Goal: Transaction & Acquisition: Purchase product/service

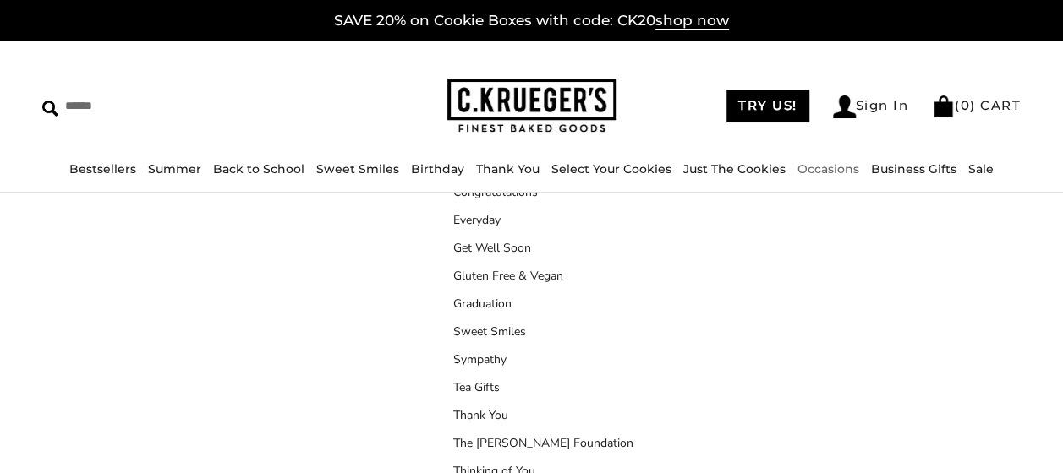
scroll to position [150, 0]
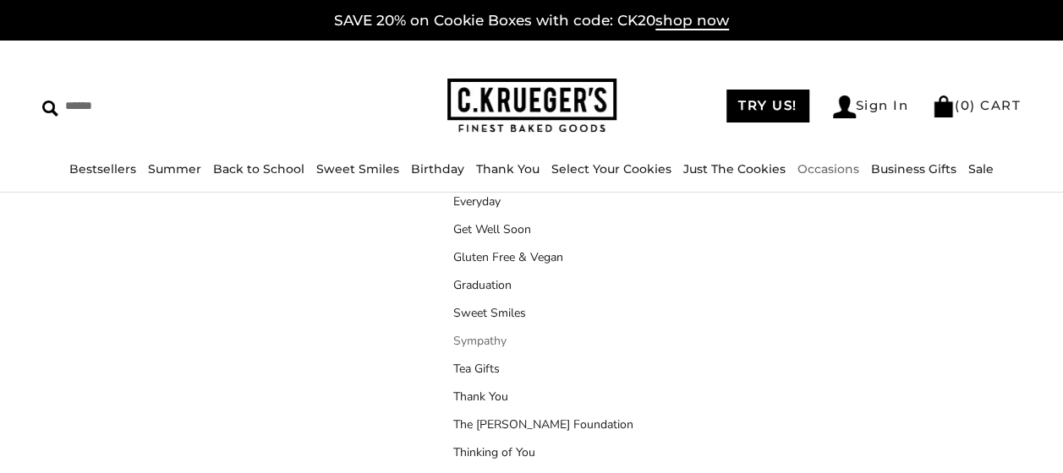
click at [480, 343] on link "Sympathy" at bounding box center [543, 341] width 180 height 18
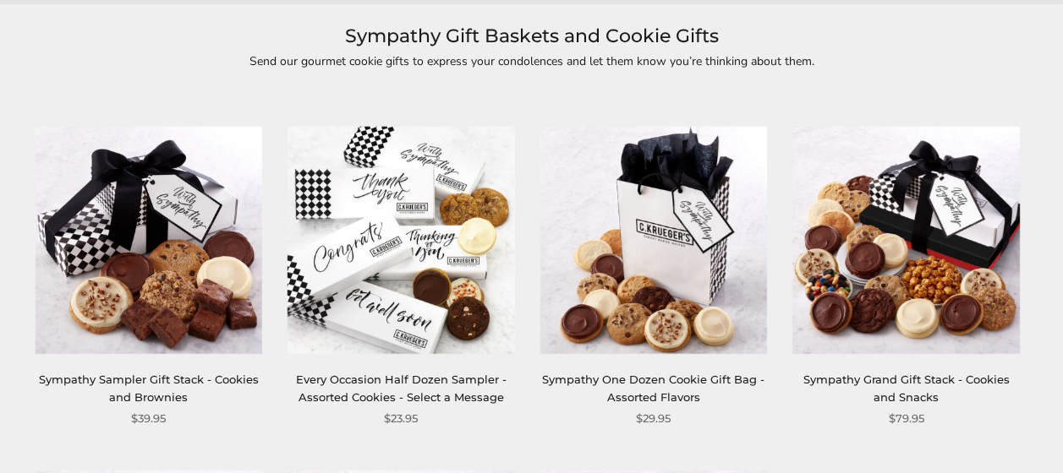
click at [156, 391] on link "Sympathy Sampler Gift Stack - Cookies and Brownies" at bounding box center [149, 388] width 220 height 31
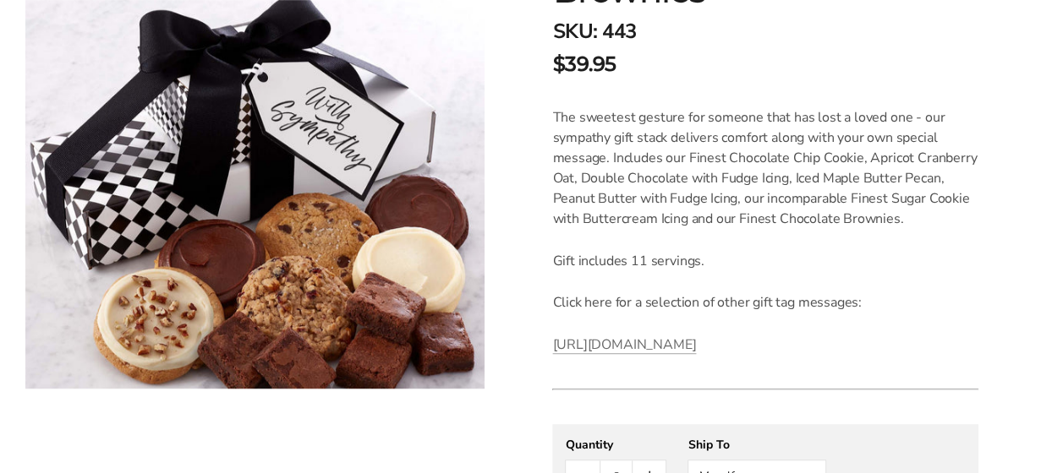
scroll to position [563, 0]
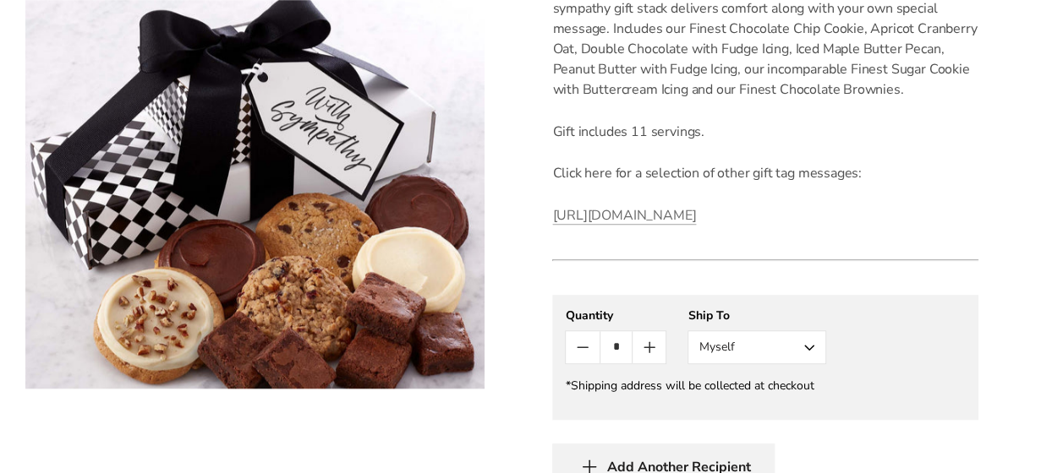
click at [808, 364] on button "Myself" at bounding box center [756, 348] width 139 height 34
click at [771, 425] on button "Other Recipient" at bounding box center [756, 410] width 137 height 30
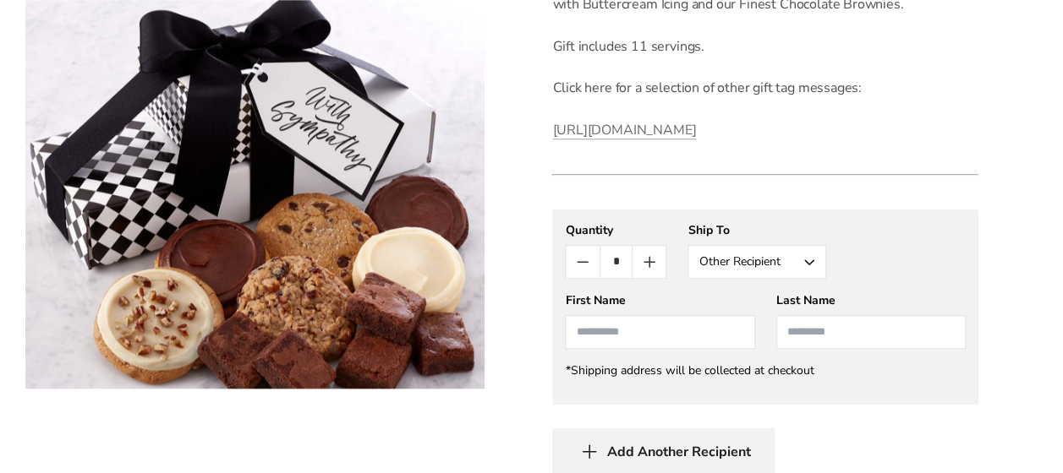
scroll to position [676, 0]
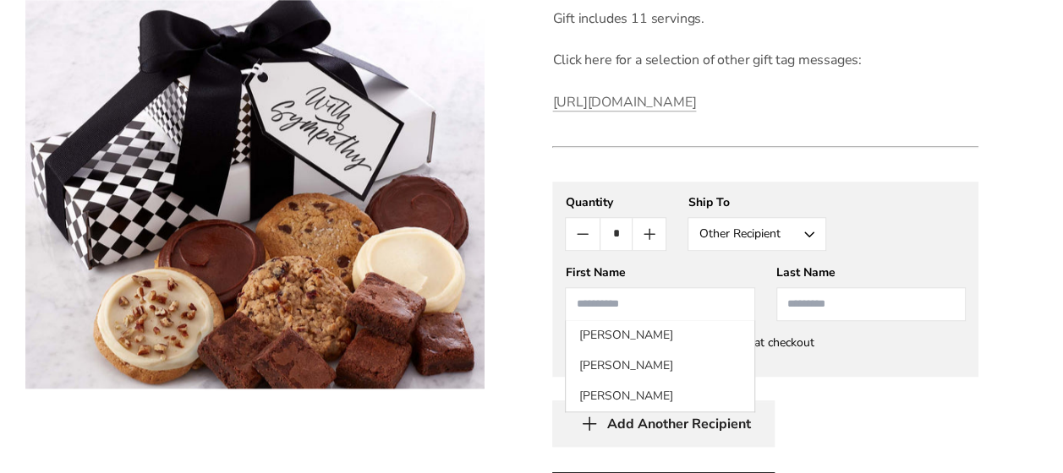
click at [700, 321] on input "First Name" at bounding box center [659, 304] width 189 height 34
type input "******"
type input "*****"
click at [907, 429] on div "Add Another Recipient" at bounding box center [765, 424] width 426 height 46
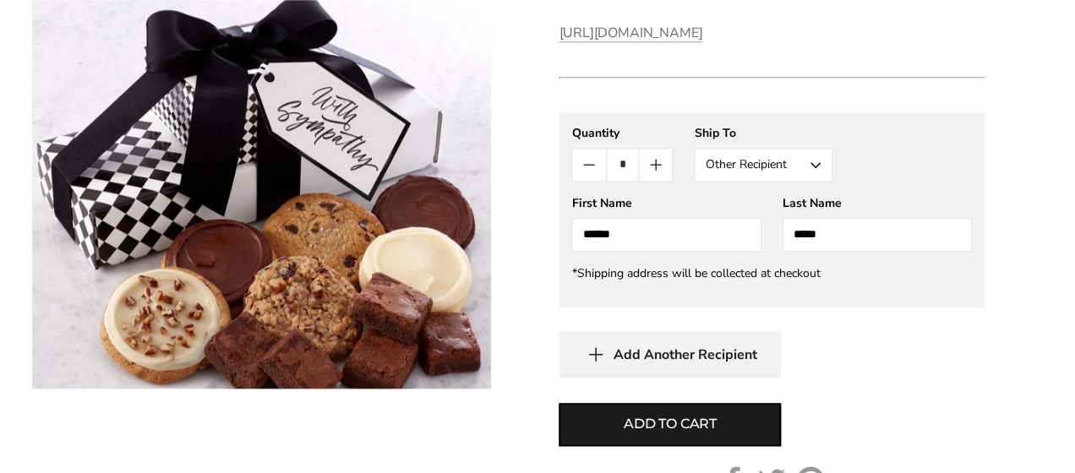
scroll to position [789, 0]
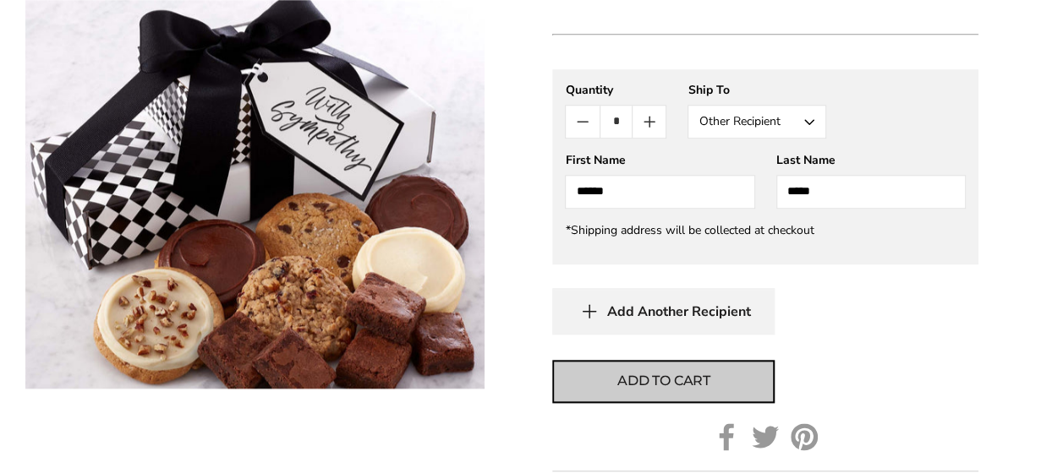
click at [707, 391] on span "Add to cart" at bounding box center [663, 381] width 93 height 20
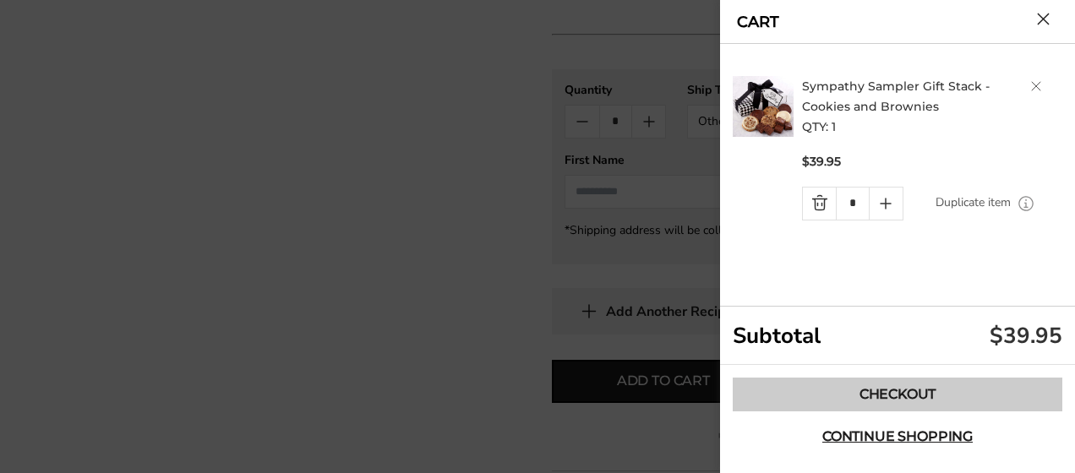
click at [916, 393] on link "Checkout" at bounding box center [898, 395] width 330 height 34
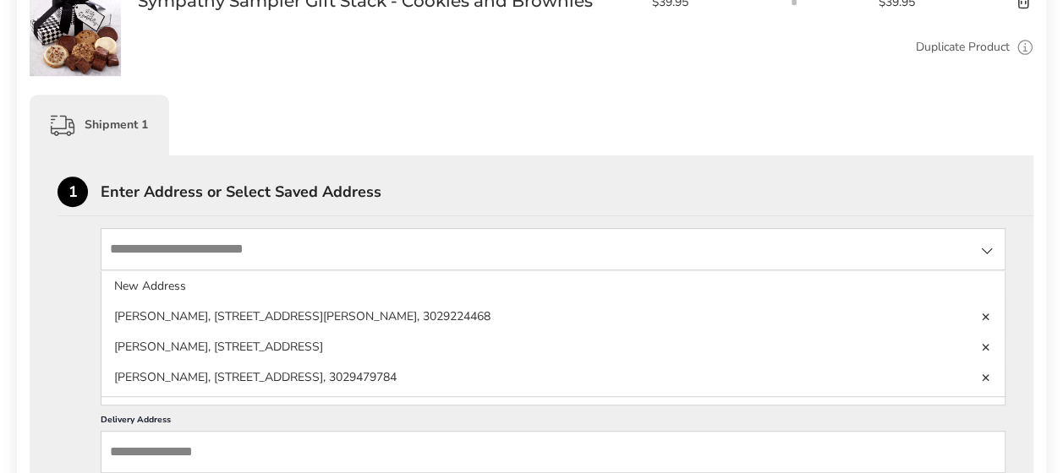
click at [445, 258] on input "State" at bounding box center [553, 249] width 905 height 42
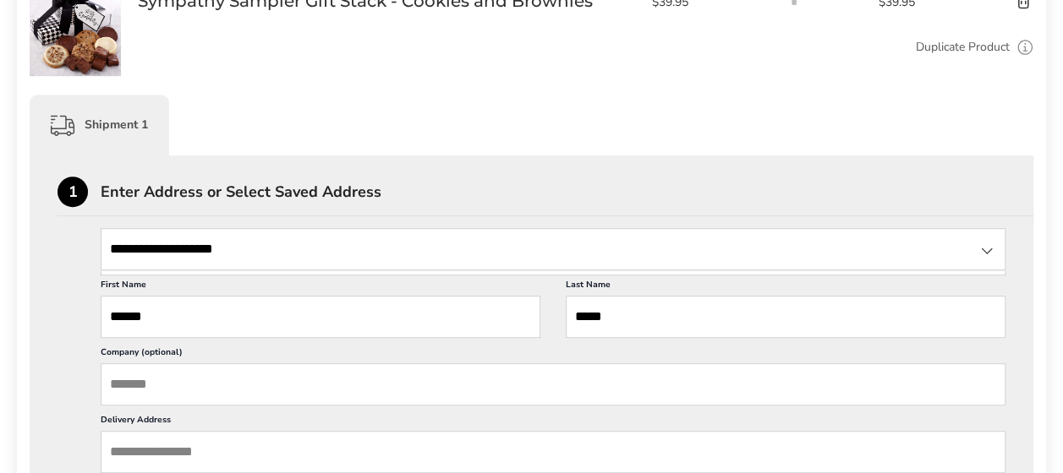
type input "**********"
click at [321, 239] on input "State" at bounding box center [553, 249] width 905 height 42
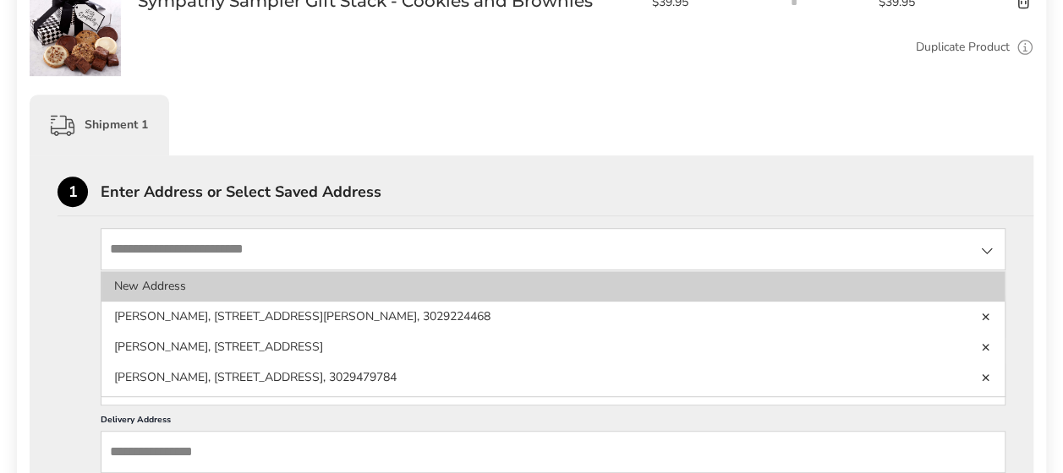
click at [177, 302] on li "New Address" at bounding box center [552, 317] width 903 height 30
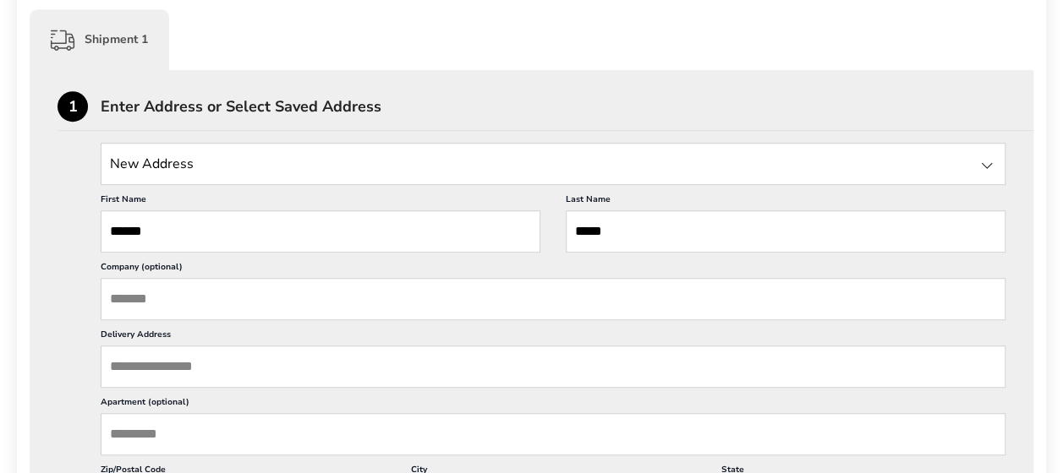
scroll to position [451, 0]
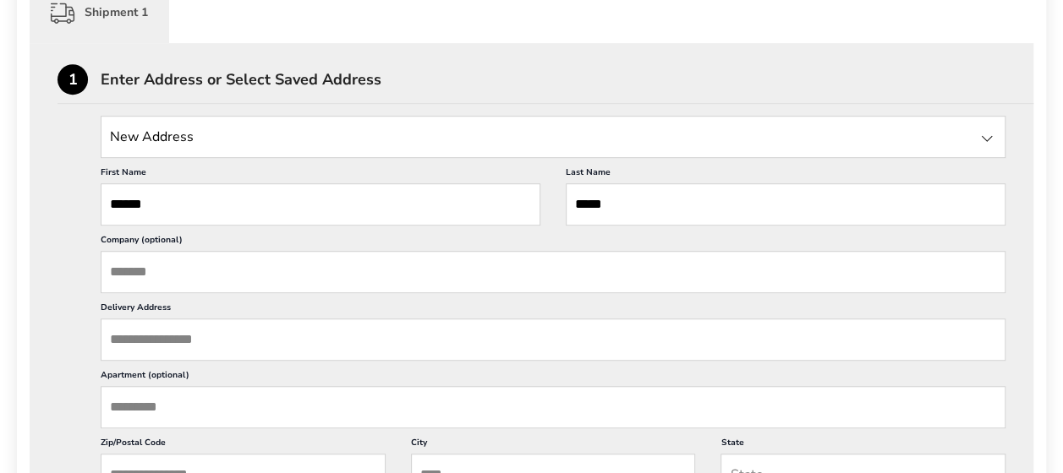
click at [413, 327] on input "Delivery Address" at bounding box center [553, 340] width 905 height 42
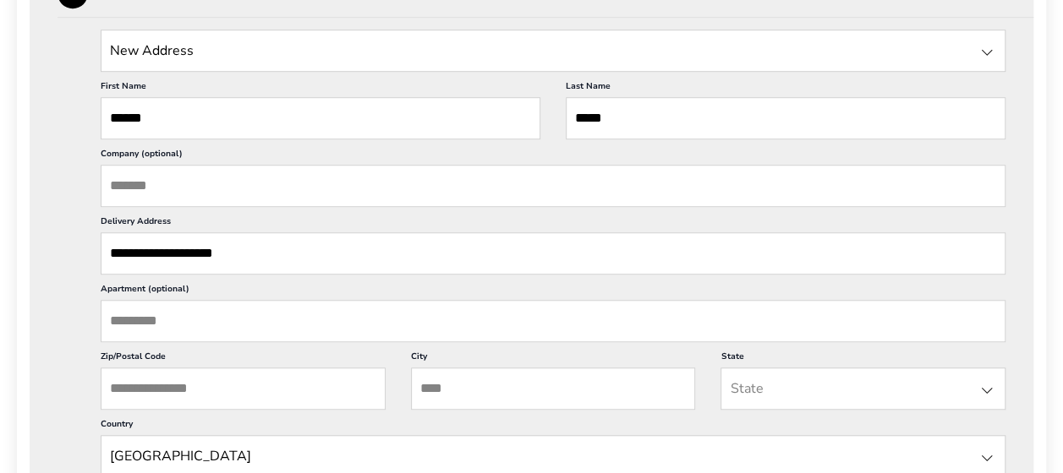
scroll to position [563, 0]
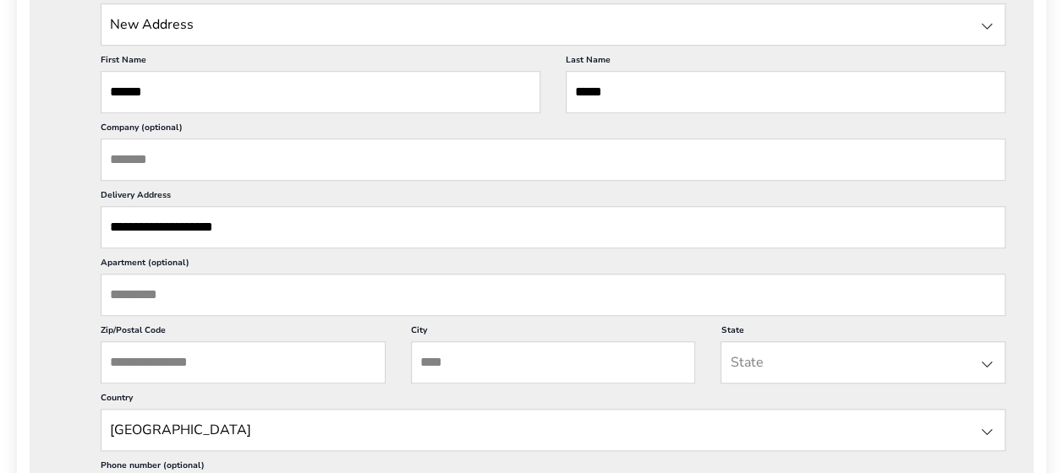
type input "**********"
click at [336, 363] on input "Zip/Postal Code" at bounding box center [243, 363] width 285 height 42
type input "*****"
click at [500, 353] on input "City" at bounding box center [553, 363] width 285 height 42
type input "******"
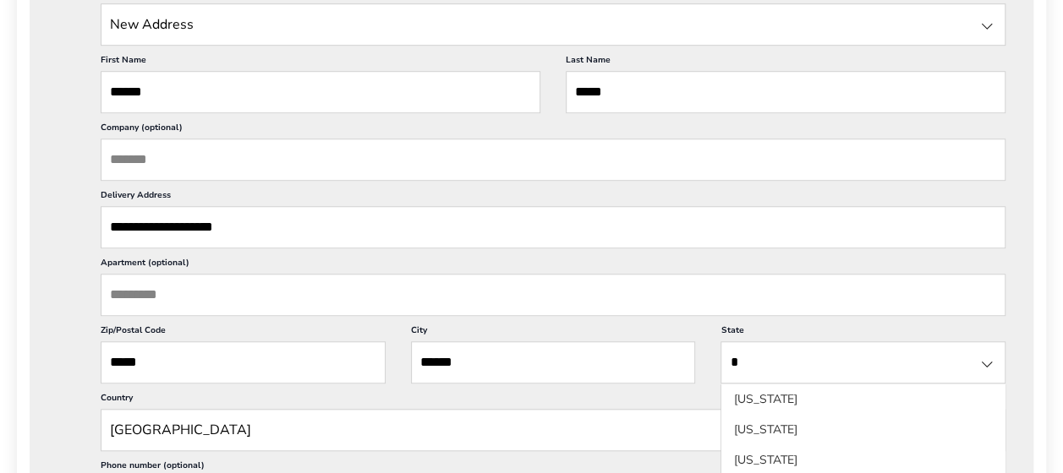
type input "*"
click at [864, 446] on li "Delaware" at bounding box center [862, 461] width 283 height 30
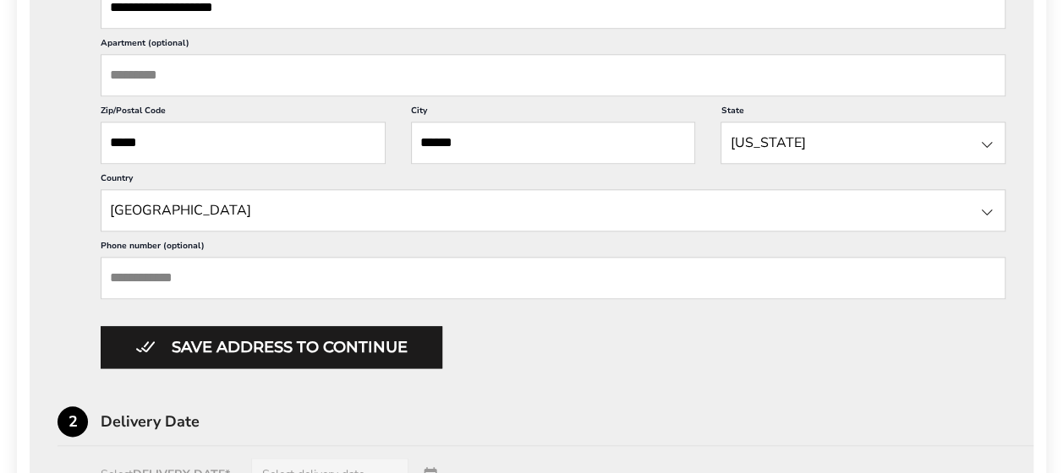
scroll to position [789, 0]
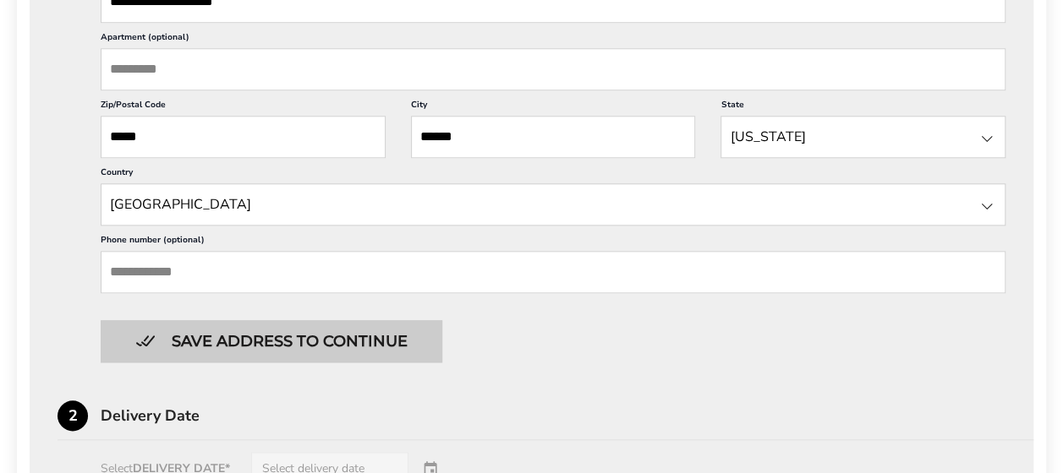
click at [295, 330] on button "Save address to continue" at bounding box center [272, 341] width 342 height 42
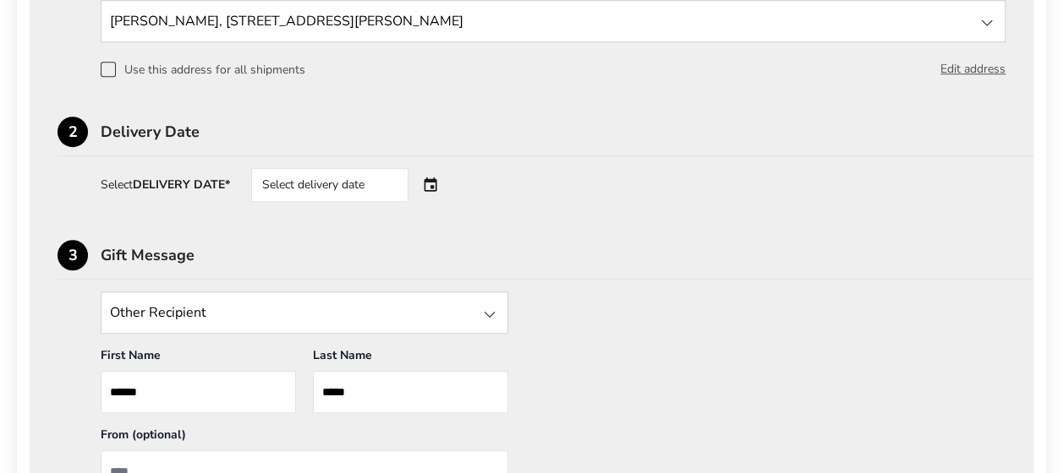
scroll to position [600, 0]
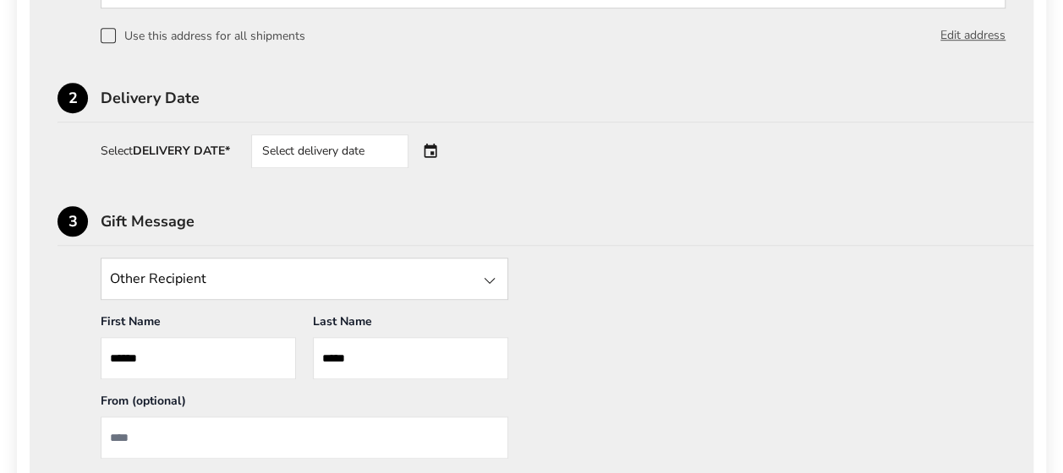
click at [435, 151] on div "Select delivery date" at bounding box center [353, 151] width 205 height 34
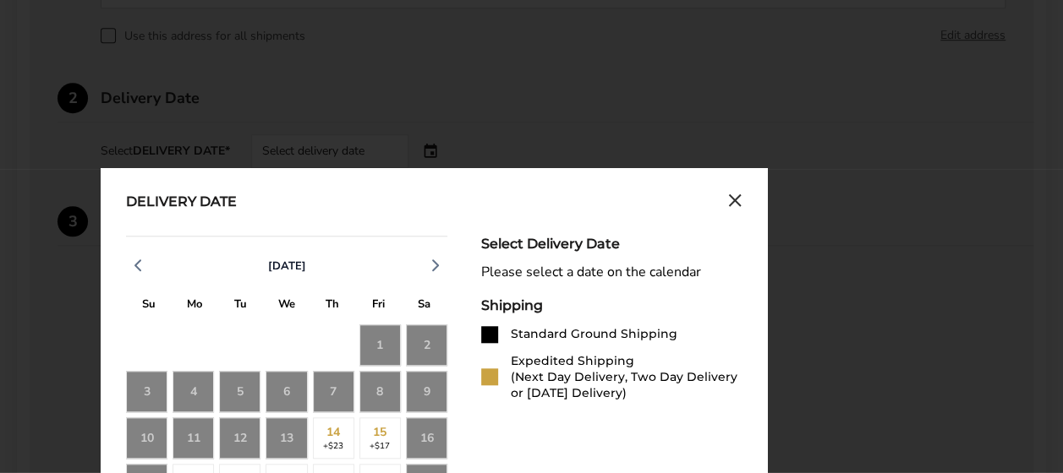
scroll to position [713, 0]
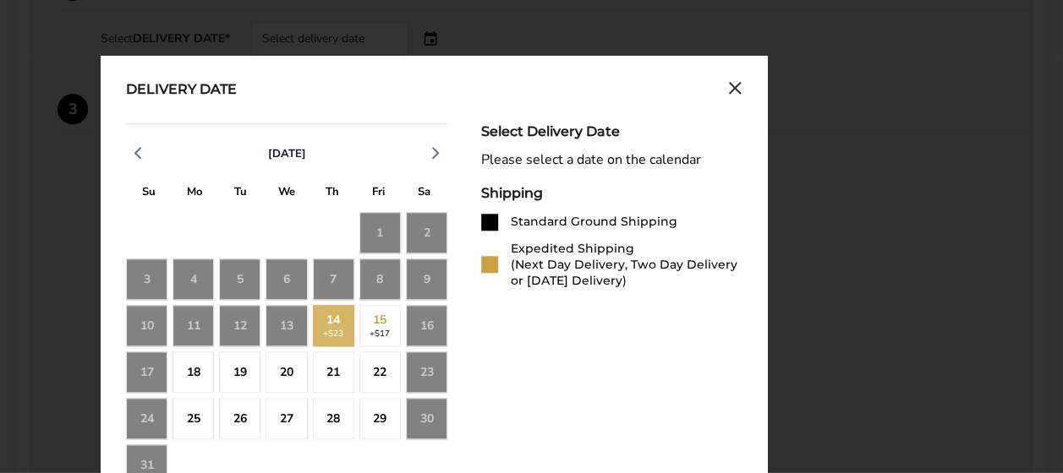
click at [348, 318] on div "14 +$23" at bounding box center [333, 325] width 41 height 41
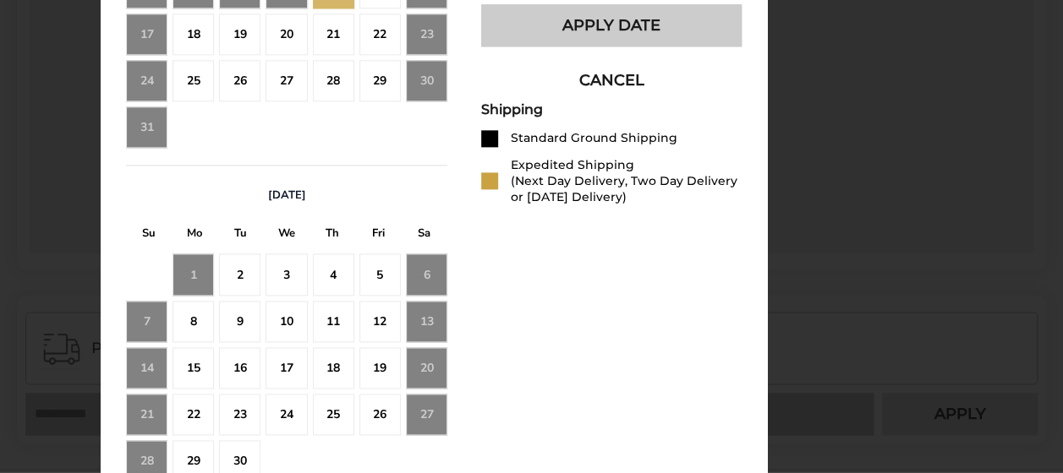
scroll to position [825, 0]
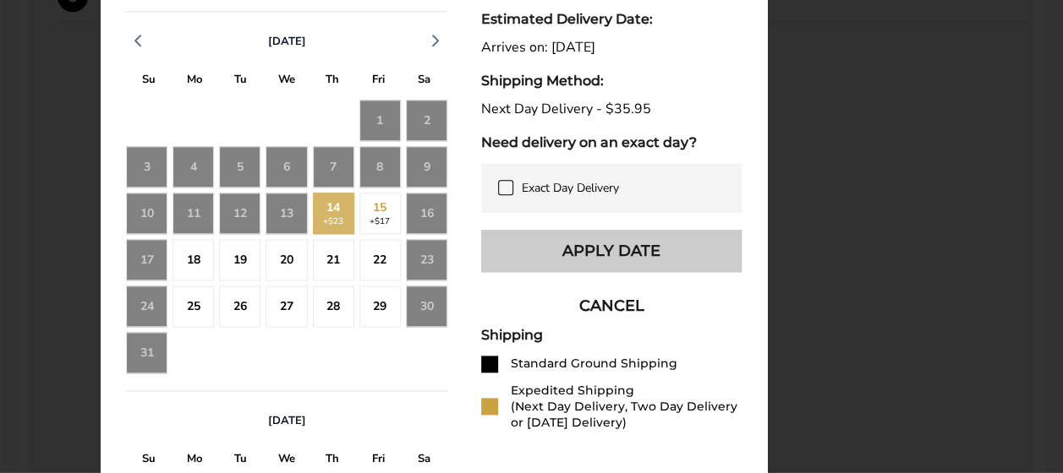
click at [641, 257] on button "Apply Date" at bounding box center [611, 251] width 260 height 42
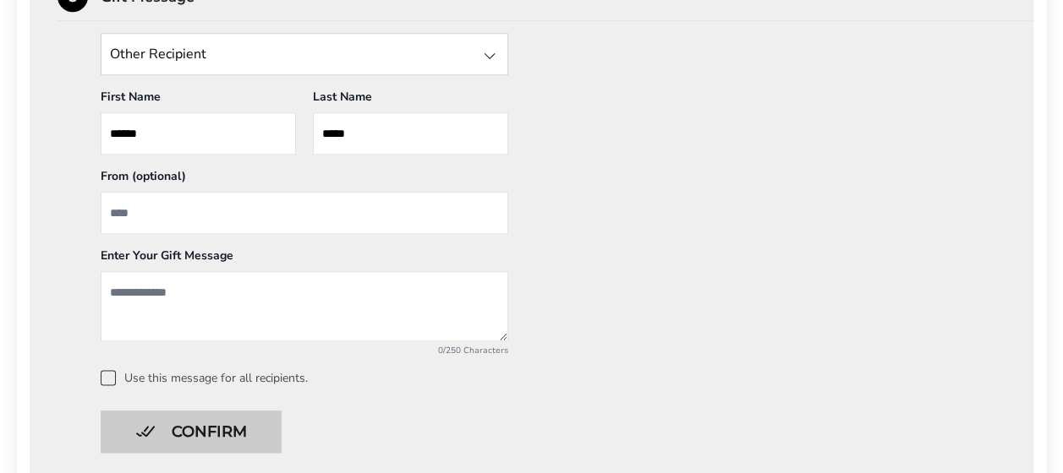
click at [183, 428] on button "Confirm" at bounding box center [191, 432] width 181 height 42
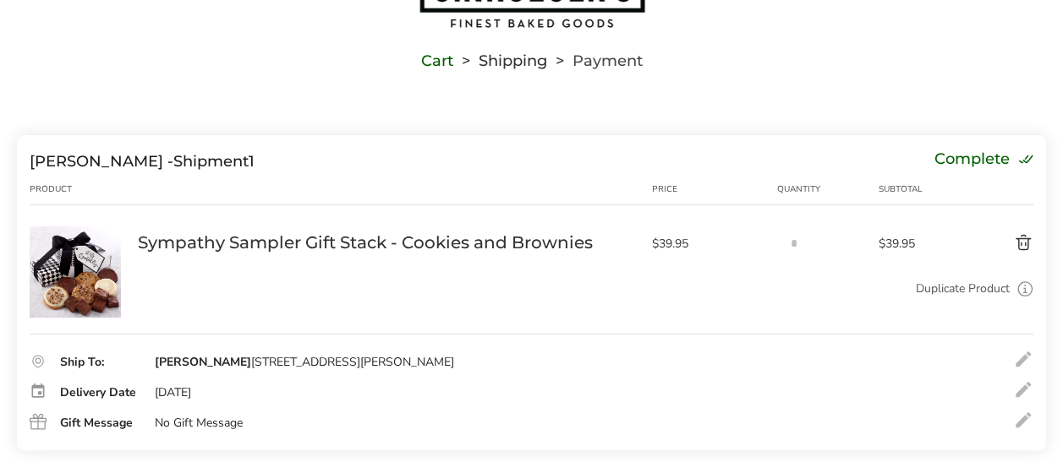
scroll to position [96, 0]
click at [1025, 245] on button "Delete product" at bounding box center [991, 244] width 85 height 20
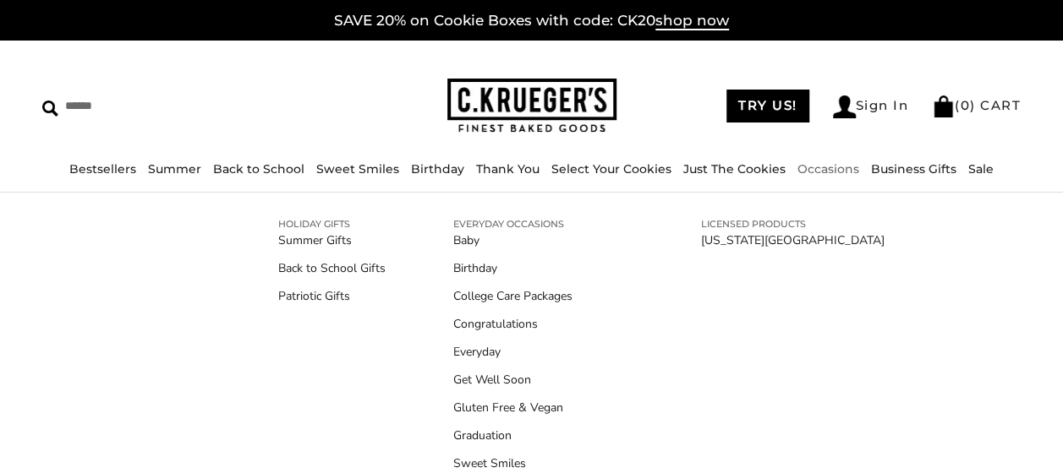
scroll to position [150, 0]
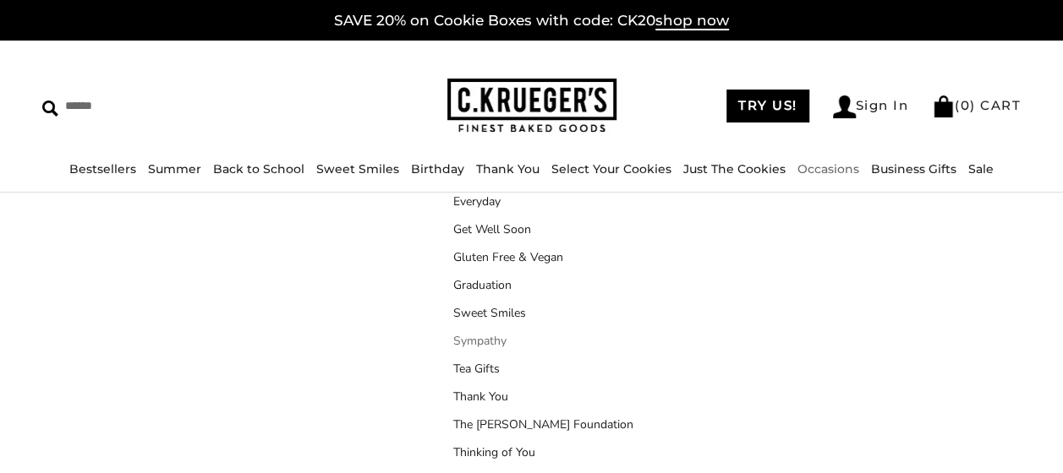
click at [494, 342] on link "Sympathy" at bounding box center [543, 341] width 180 height 18
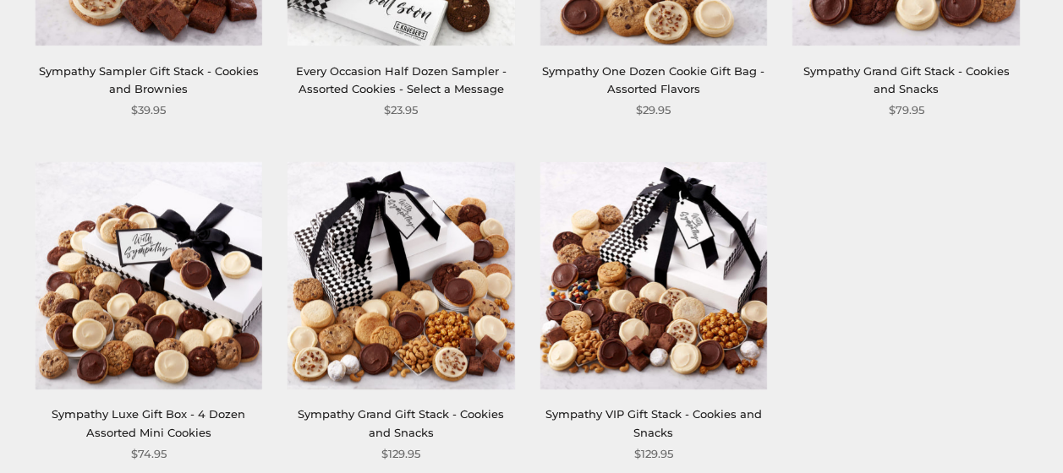
scroll to position [451, 0]
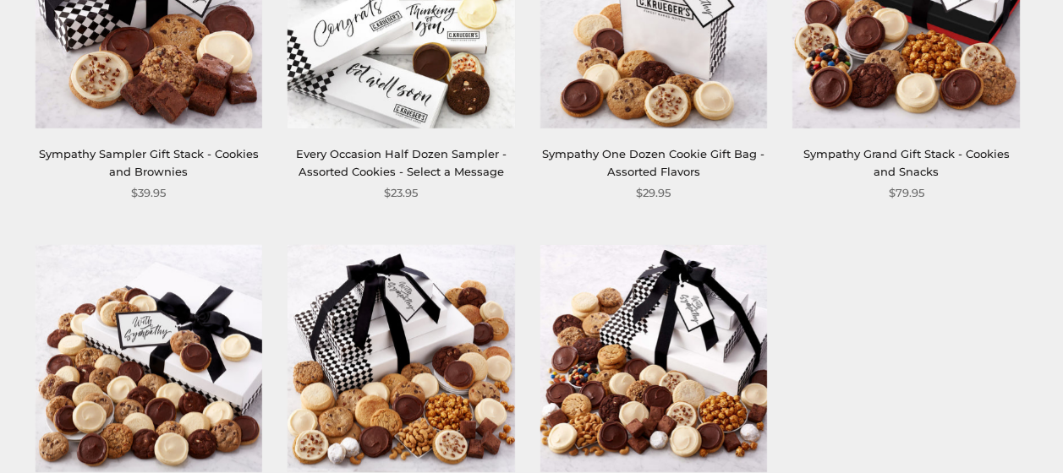
click at [185, 147] on link "Sympathy Sampler Gift Stack - Cookies and Brownies" at bounding box center [149, 162] width 220 height 31
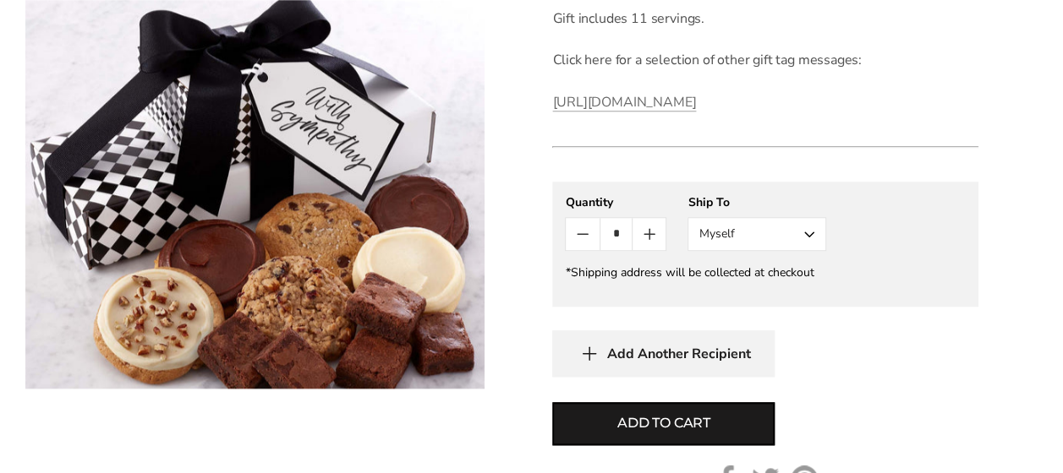
scroll to position [789, 0]
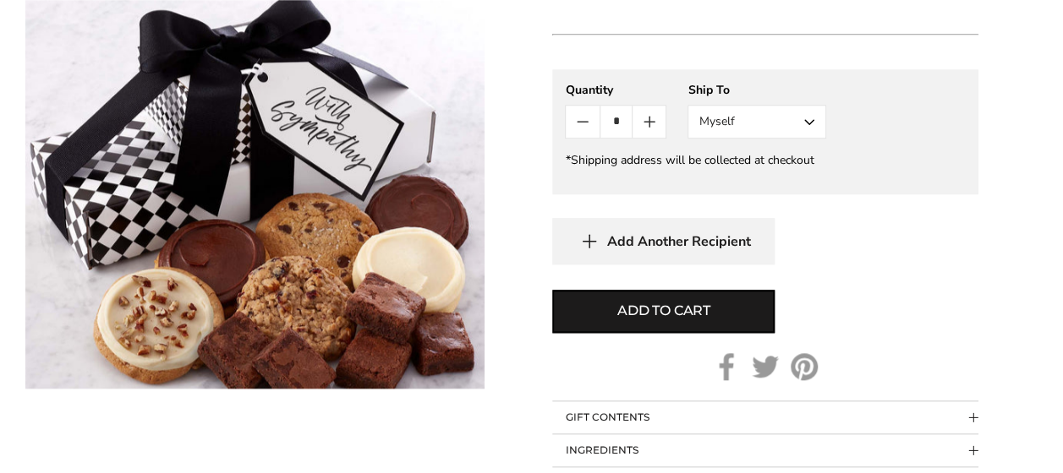
click at [805, 139] on button "Myself" at bounding box center [756, 122] width 139 height 34
click at [768, 200] on button "Other Recipient" at bounding box center [756, 184] width 137 height 30
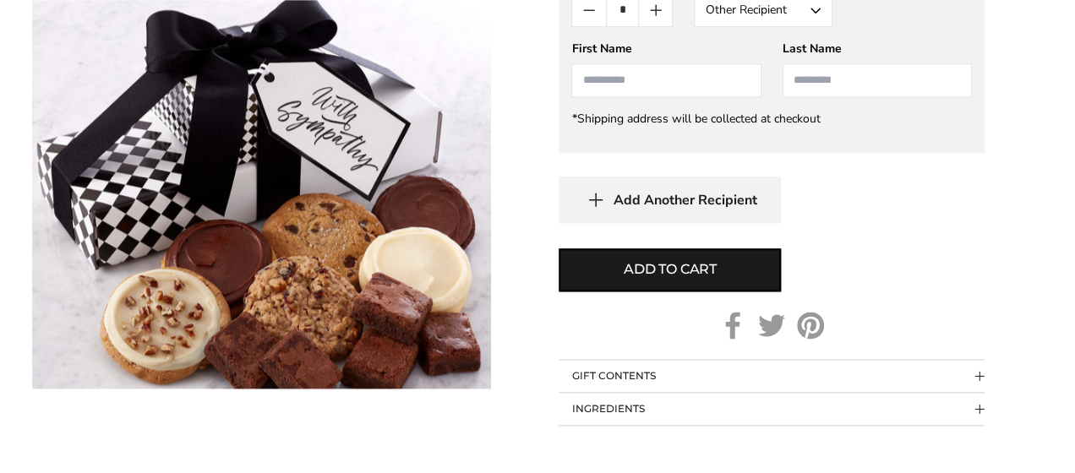
scroll to position [1014, 0]
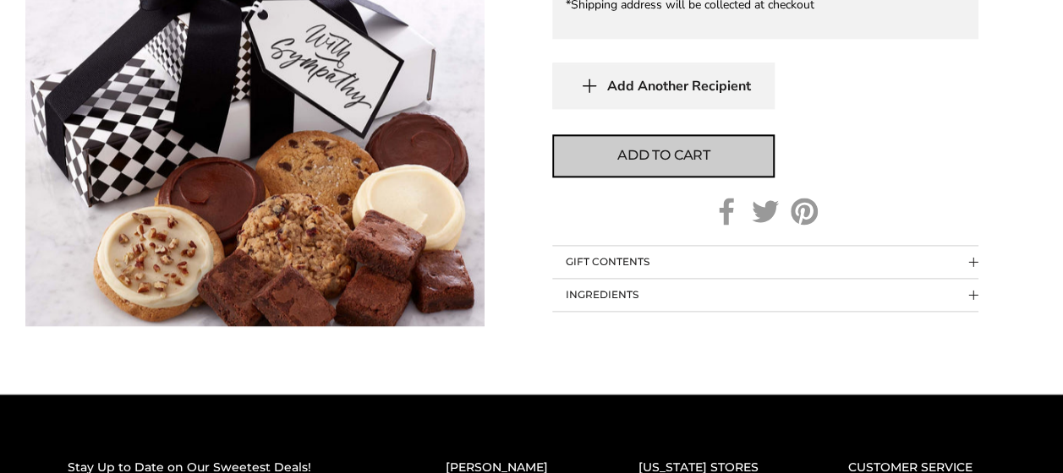
click at [684, 166] on span "Add to cart" at bounding box center [663, 155] width 93 height 20
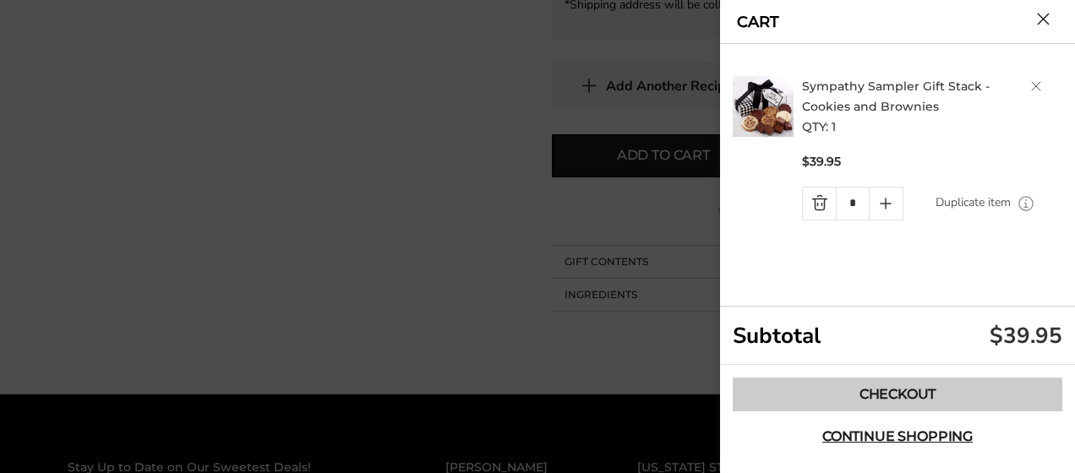
click at [851, 387] on link "Checkout" at bounding box center [898, 395] width 330 height 34
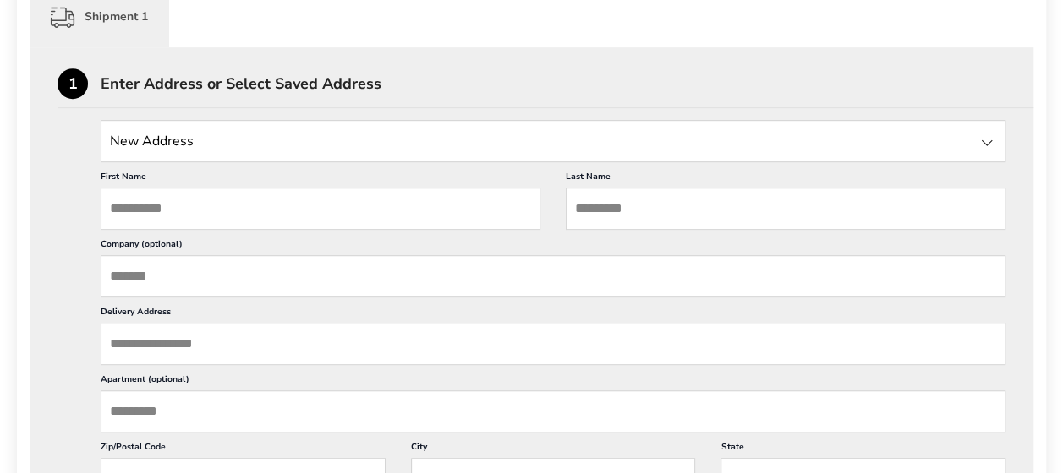
scroll to position [451, 0]
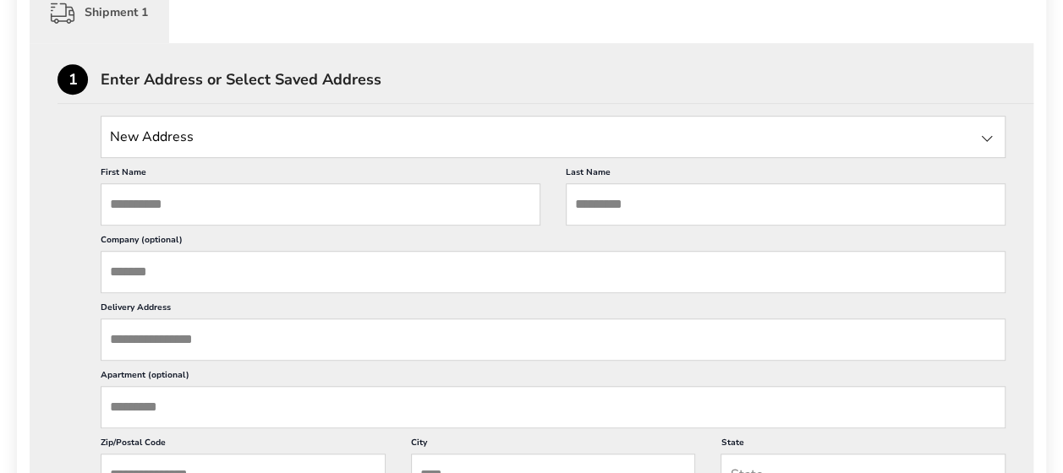
click at [448, 127] on input "State" at bounding box center [553, 137] width 905 height 42
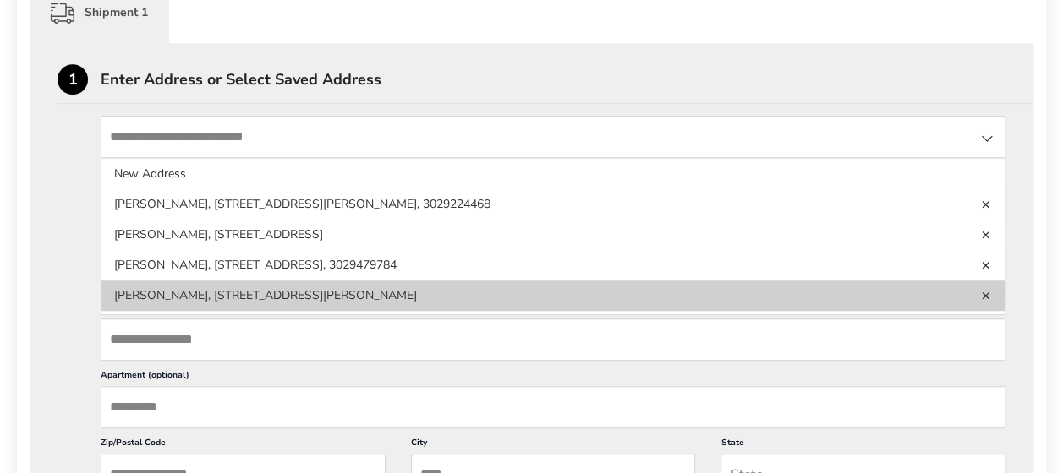
click at [386, 287] on li "Angela Jones, 26836 Deep Branch Rd, Milton, DE, 19968, United States" at bounding box center [552, 296] width 903 height 30
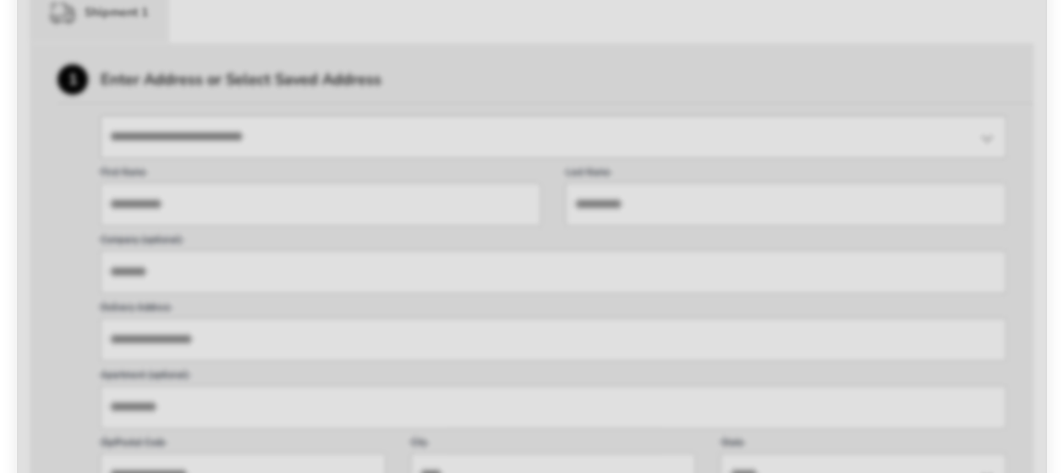
type input "******"
type input "*****"
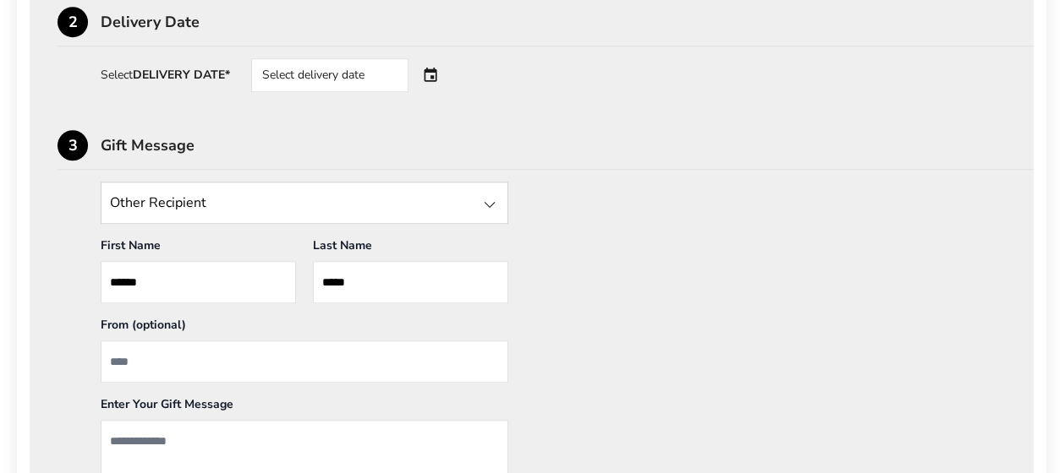
scroll to position [789, 0]
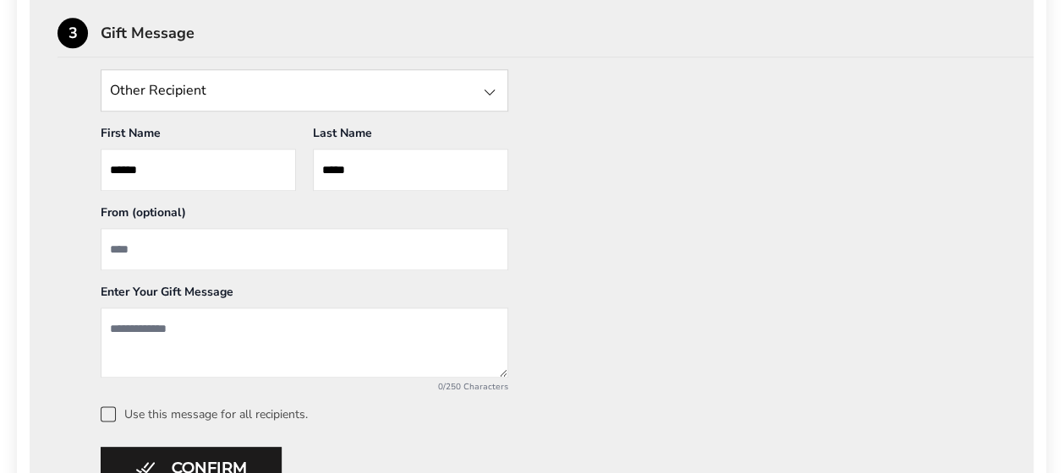
click at [176, 245] on input "From" at bounding box center [304, 249] width 407 height 42
type input "**********"
click at [236, 327] on textarea "Add a message" at bounding box center [304, 343] width 407 height 70
type textarea "*"
type textarea "**********"
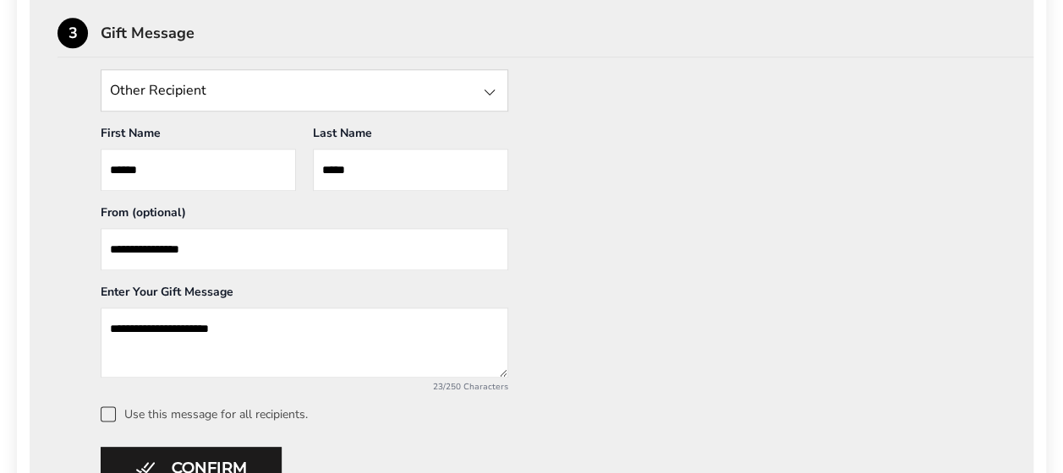
click at [617, 312] on div "**********" at bounding box center [531, 245] width 948 height 353
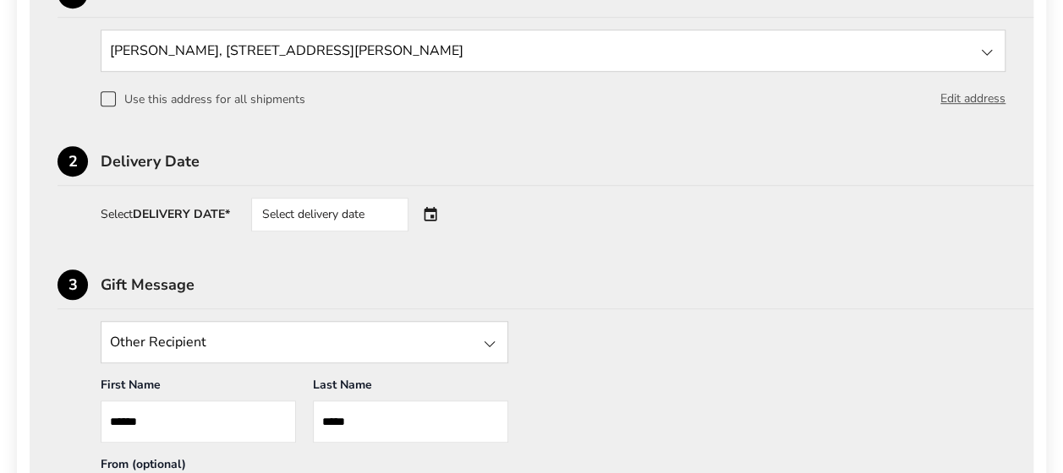
scroll to position [451, 0]
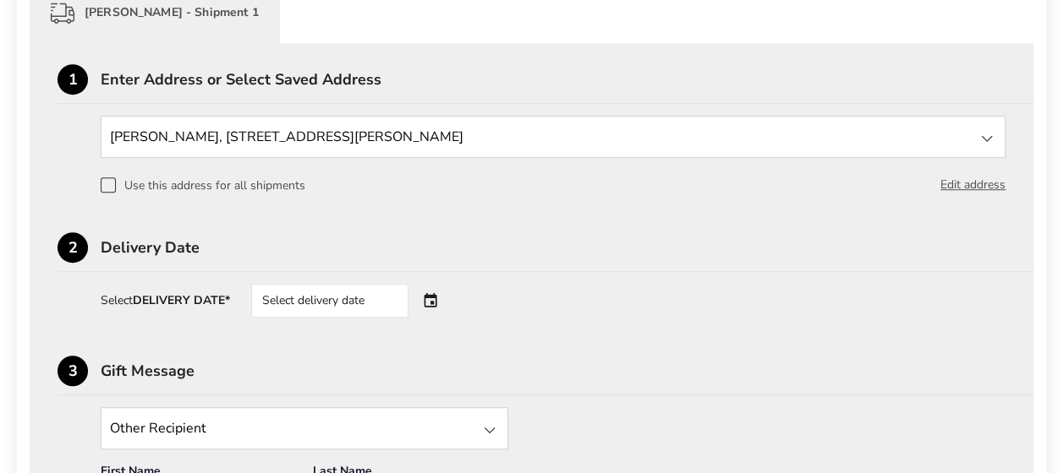
click at [437, 297] on div "Select delivery date" at bounding box center [353, 301] width 205 height 34
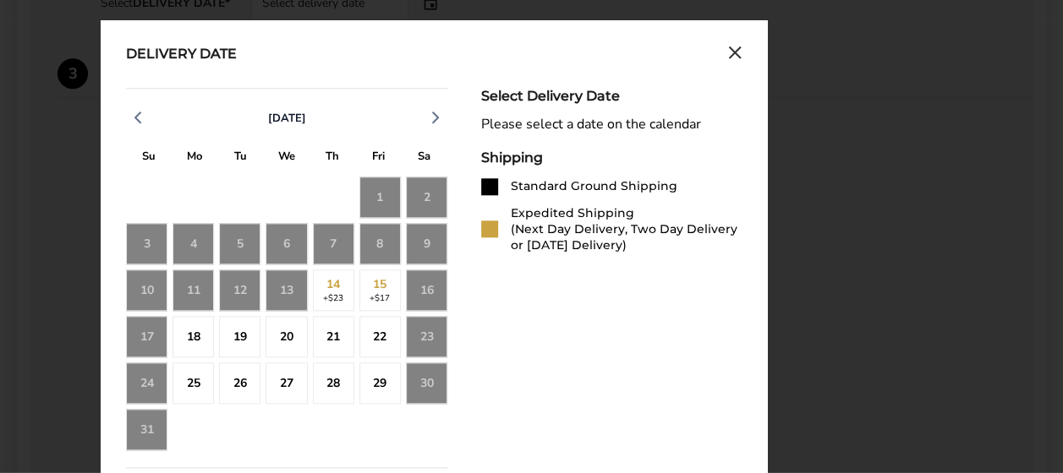
scroll to position [789, 0]
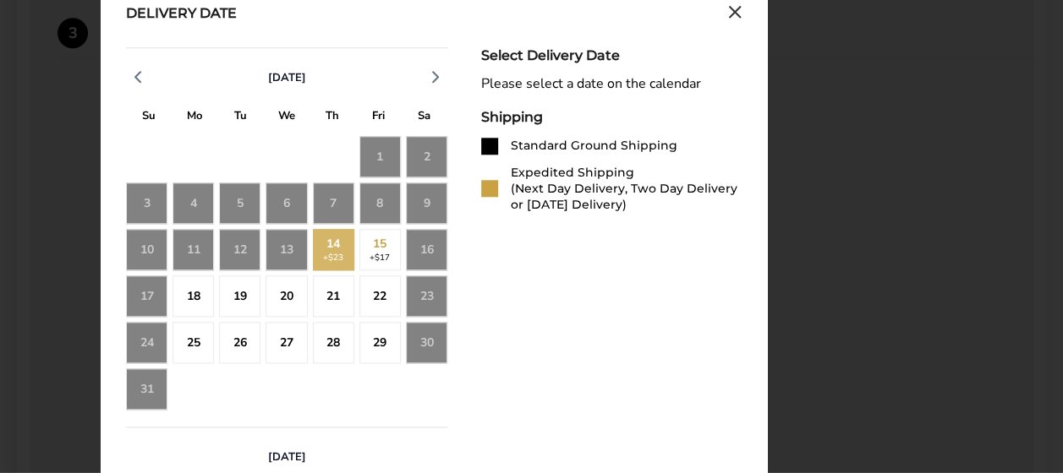
click at [318, 243] on div "14 +$23" at bounding box center [333, 249] width 41 height 41
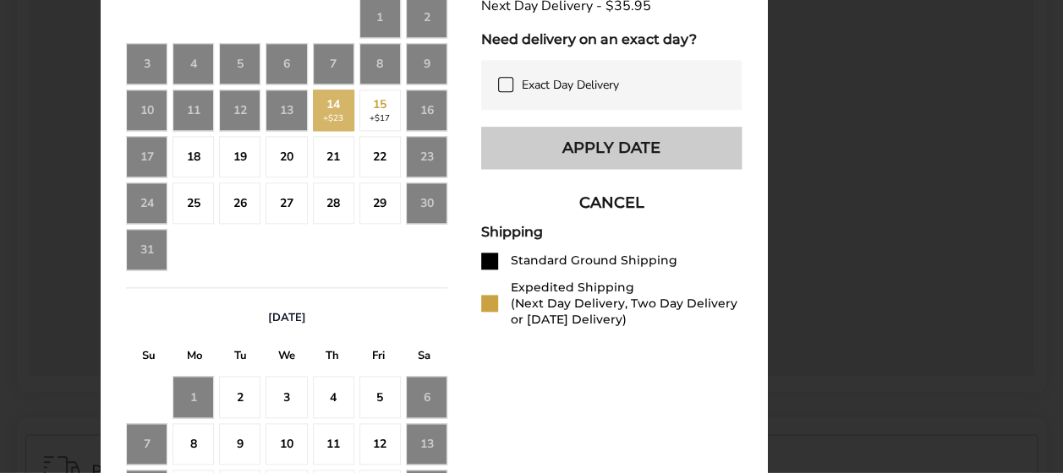
scroll to position [901, 0]
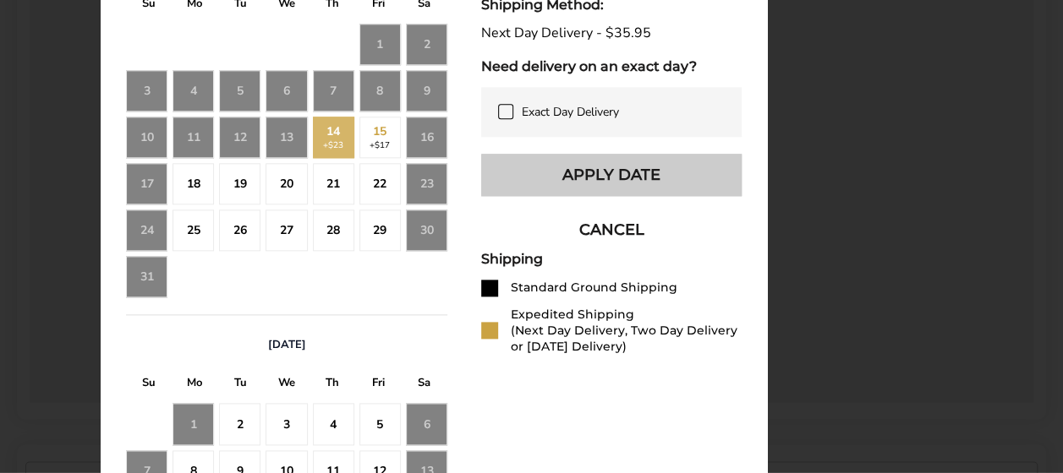
click at [600, 174] on button "Apply Date" at bounding box center [611, 175] width 260 height 42
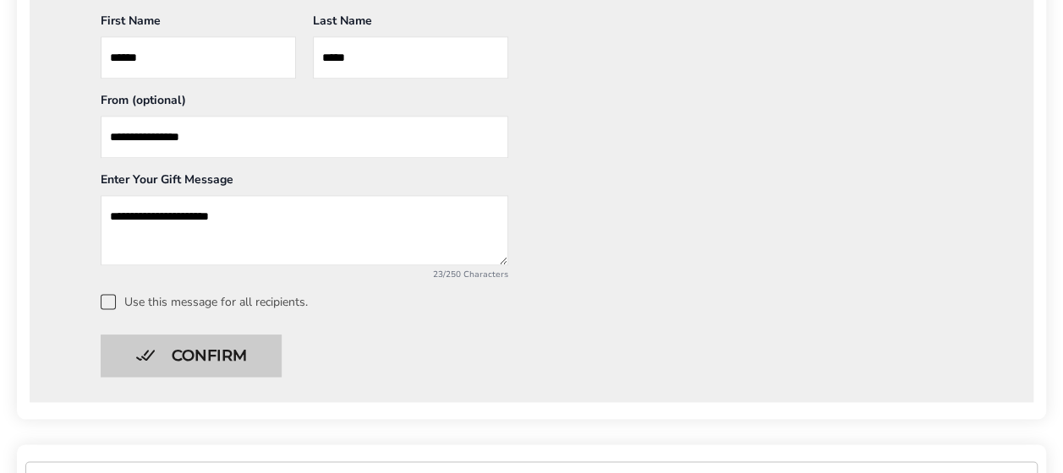
scroll to position [789, 0]
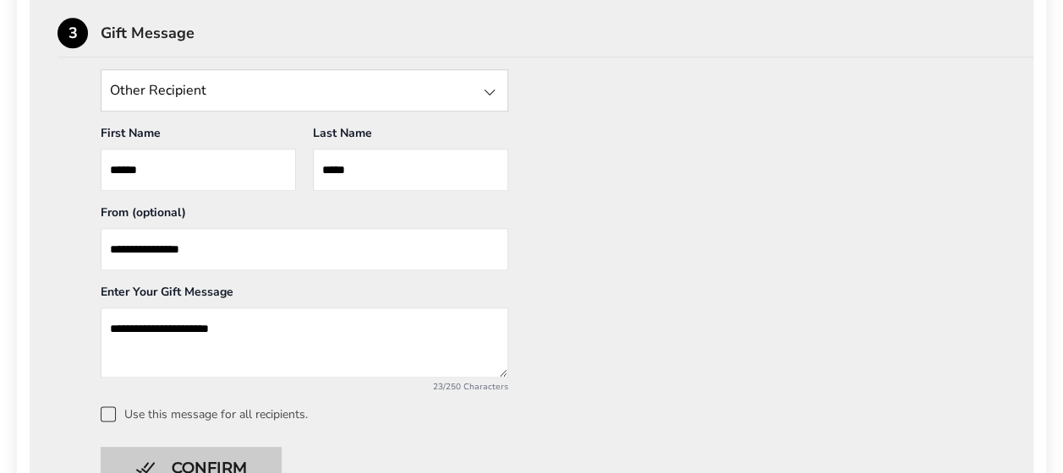
click at [194, 462] on button "Confirm" at bounding box center [191, 468] width 181 height 42
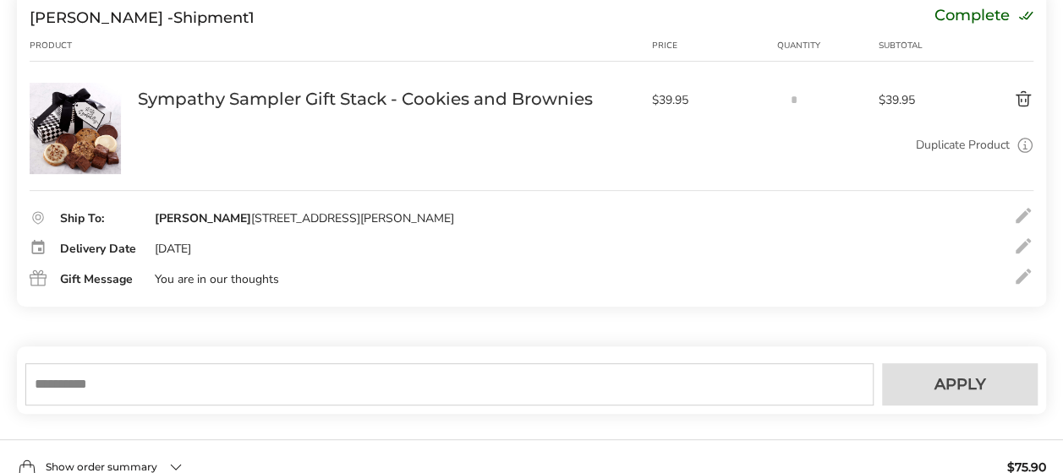
scroll to position [208, 0]
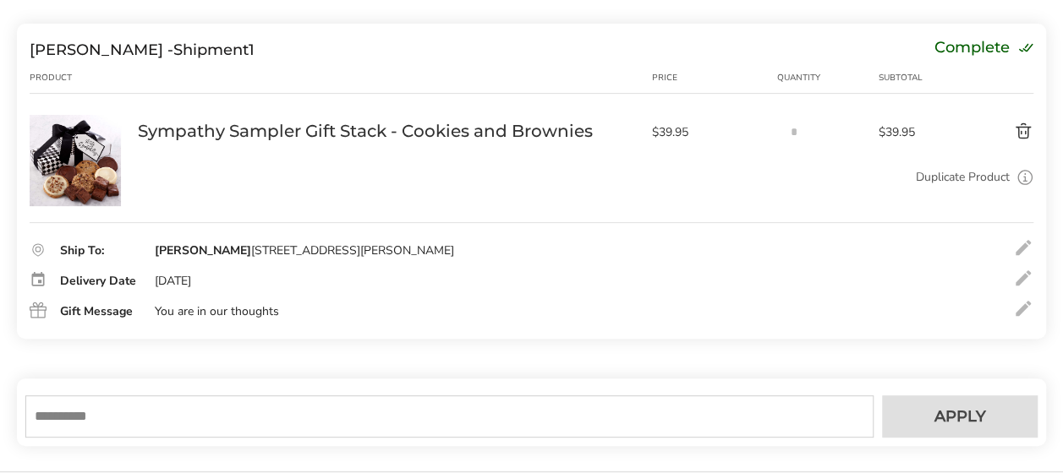
click at [444, 397] on input "text" at bounding box center [449, 417] width 848 height 42
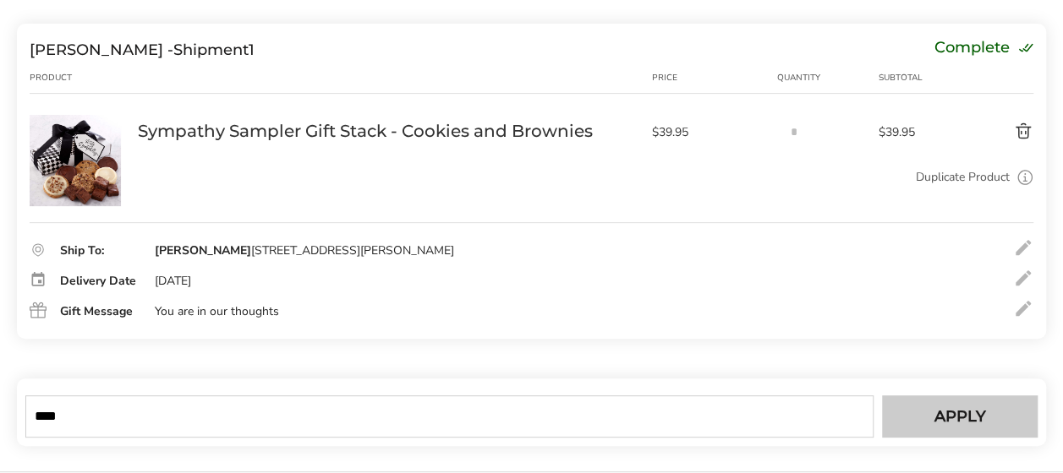
type input "****"
click at [987, 407] on button "Apply" at bounding box center [960, 417] width 156 height 42
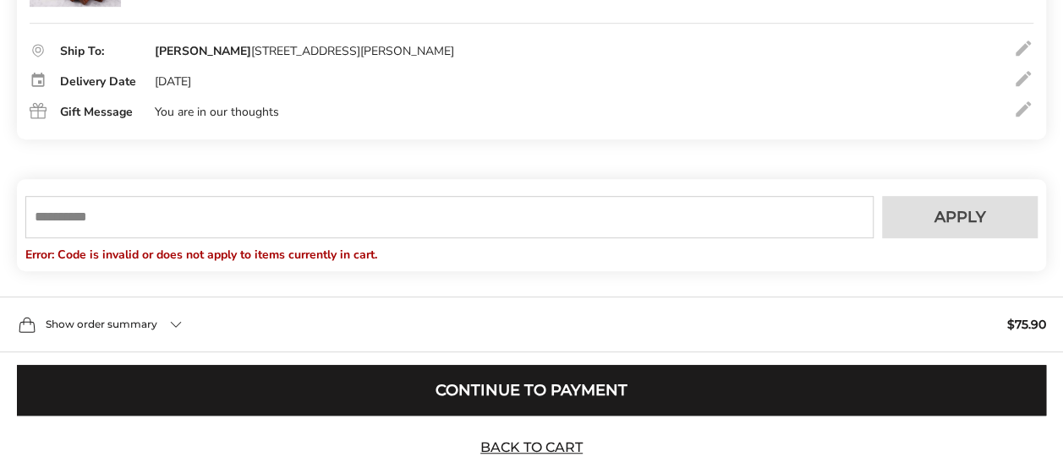
scroll to position [434, 0]
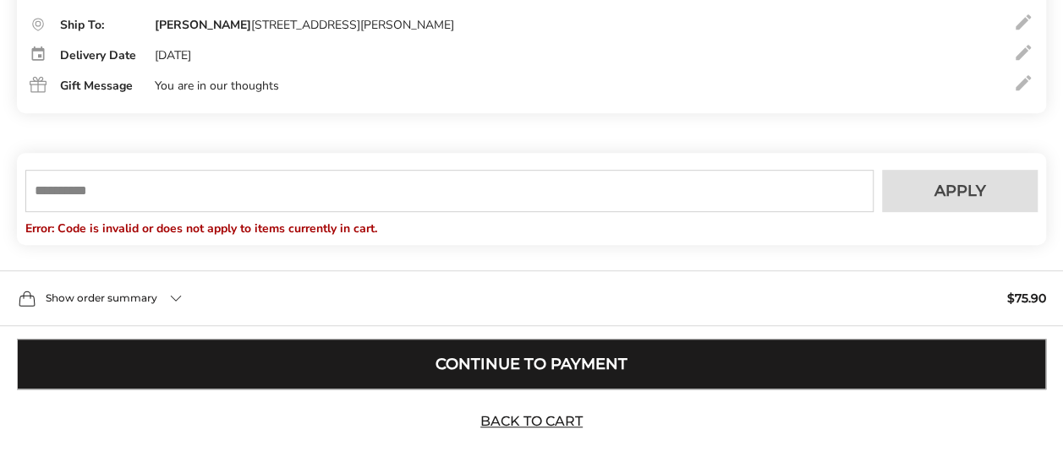
click at [561, 353] on button "Continue to Payment" at bounding box center [531, 364] width 1029 height 51
